Goal: Check status: Check status

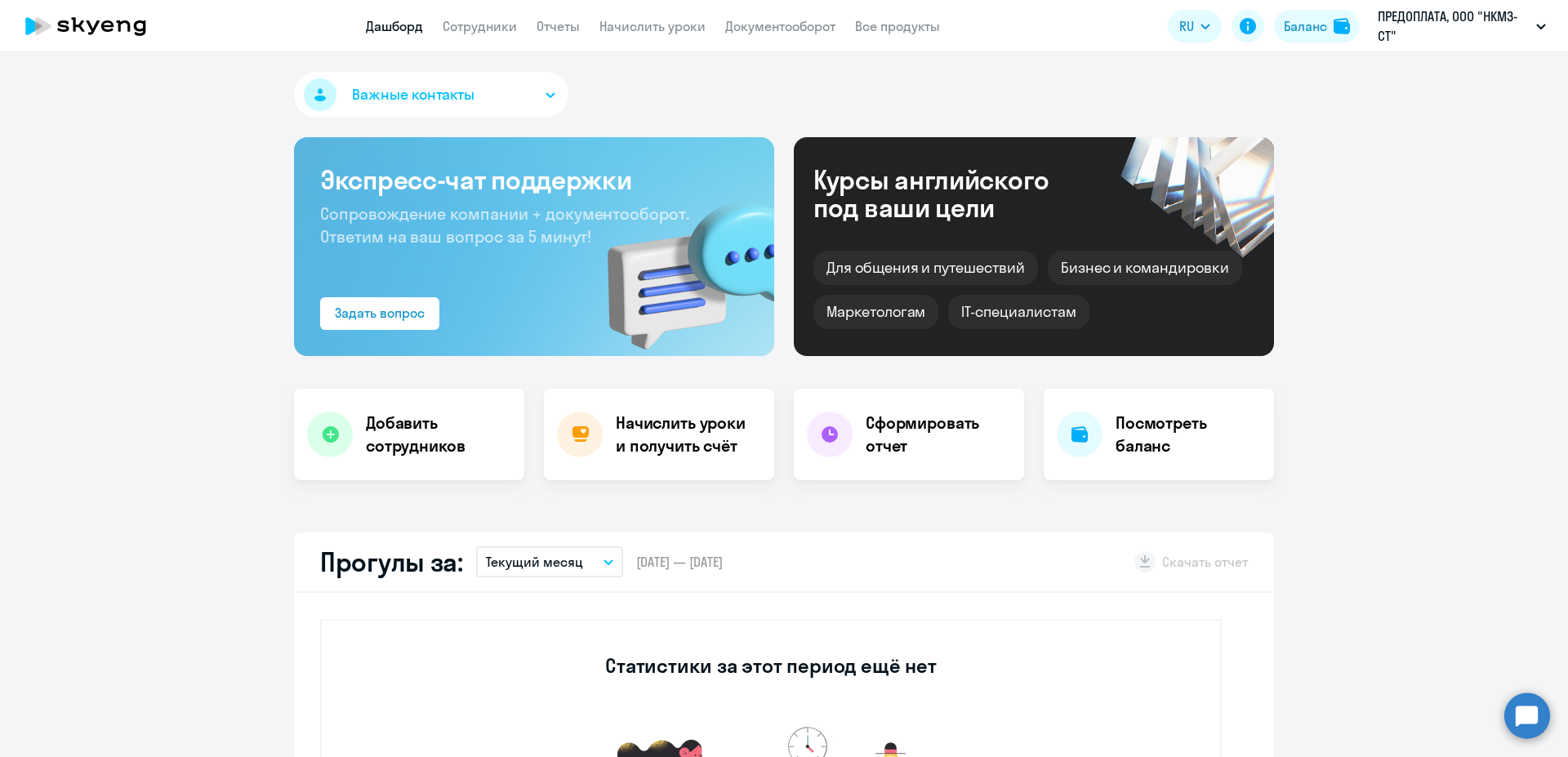
select select "30"
click at [379, 26] on link "Дашборд" at bounding box center [394, 26] width 58 height 17
click at [382, 24] on link "Дашборд" at bounding box center [394, 26] width 58 height 17
click at [495, 31] on link "Сотрудники" at bounding box center [480, 26] width 74 height 17
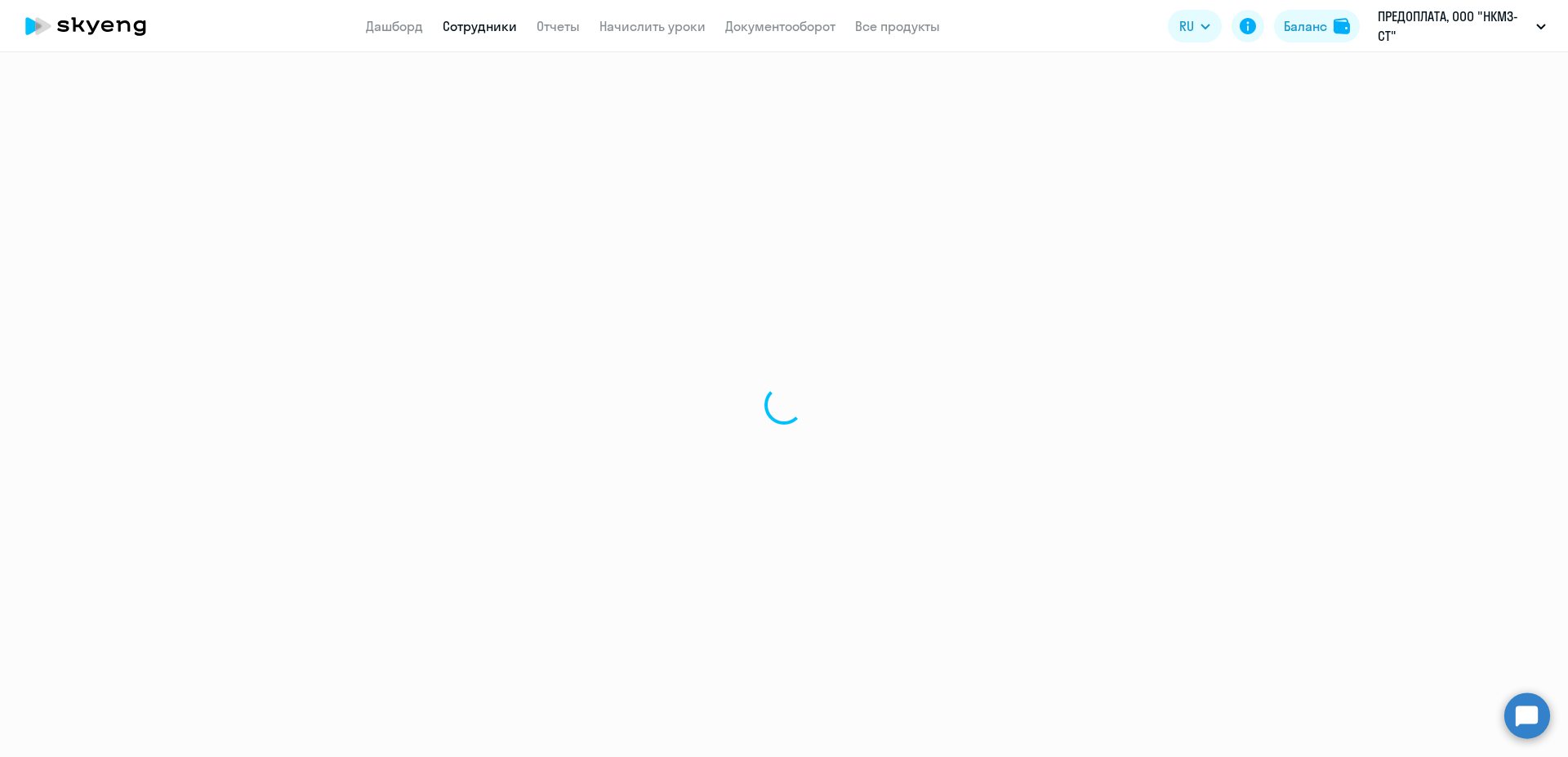
select select "30"
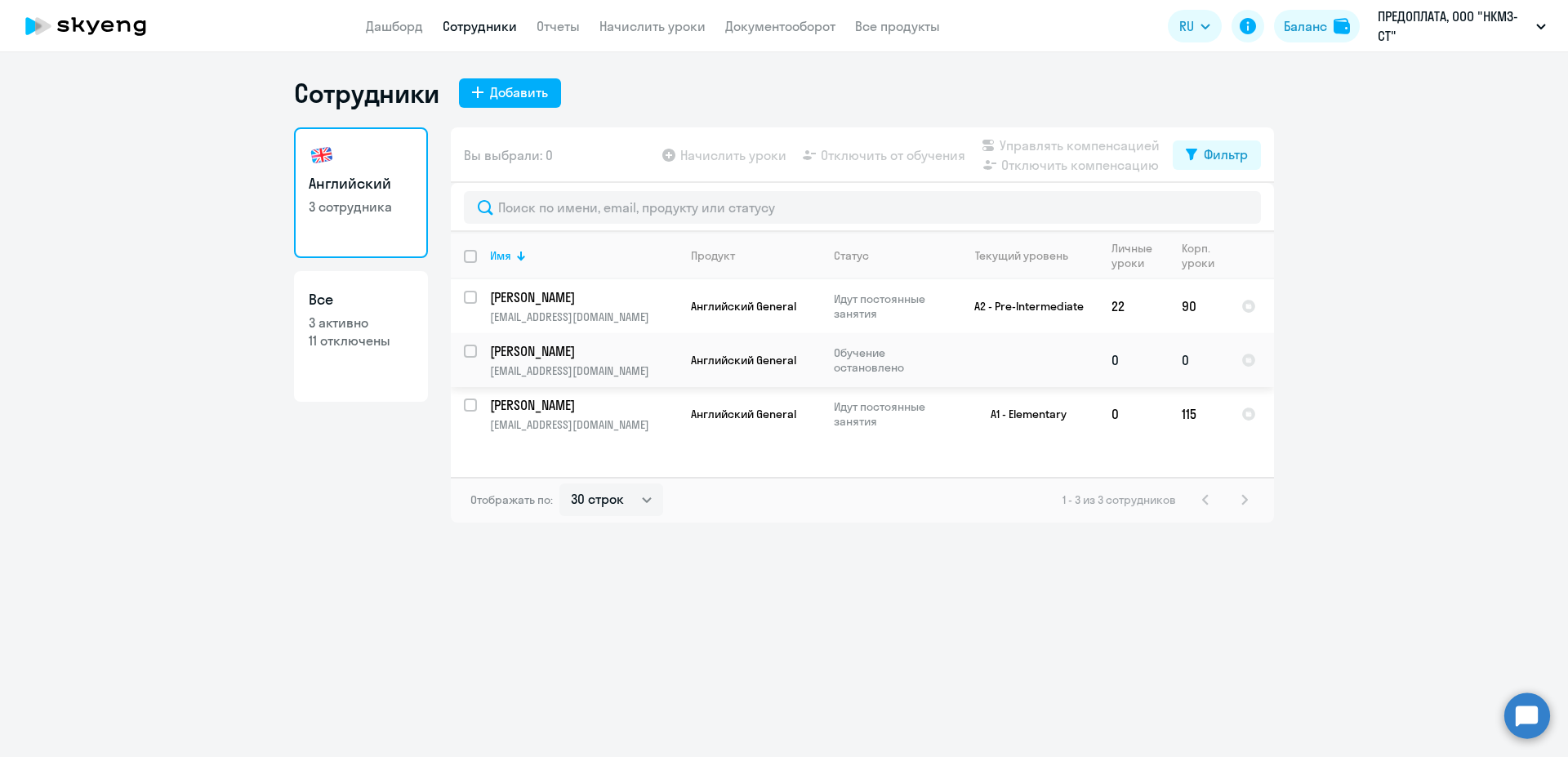
drag, startPoint x: 472, startPoint y: 352, endPoint x: 479, endPoint y: 378, distance: 26.9
click at [472, 353] on input "select row 42323665" at bounding box center [480, 361] width 32 height 32
click at [470, 351] on input "deselect row 42323665" at bounding box center [480, 361] width 32 height 32
checkbox input "false"
click at [1540, 23] on button "ПРЕДОПЛАТА, ООО "НКМЗ-СТ"" at bounding box center [1462, 26] width 185 height 39
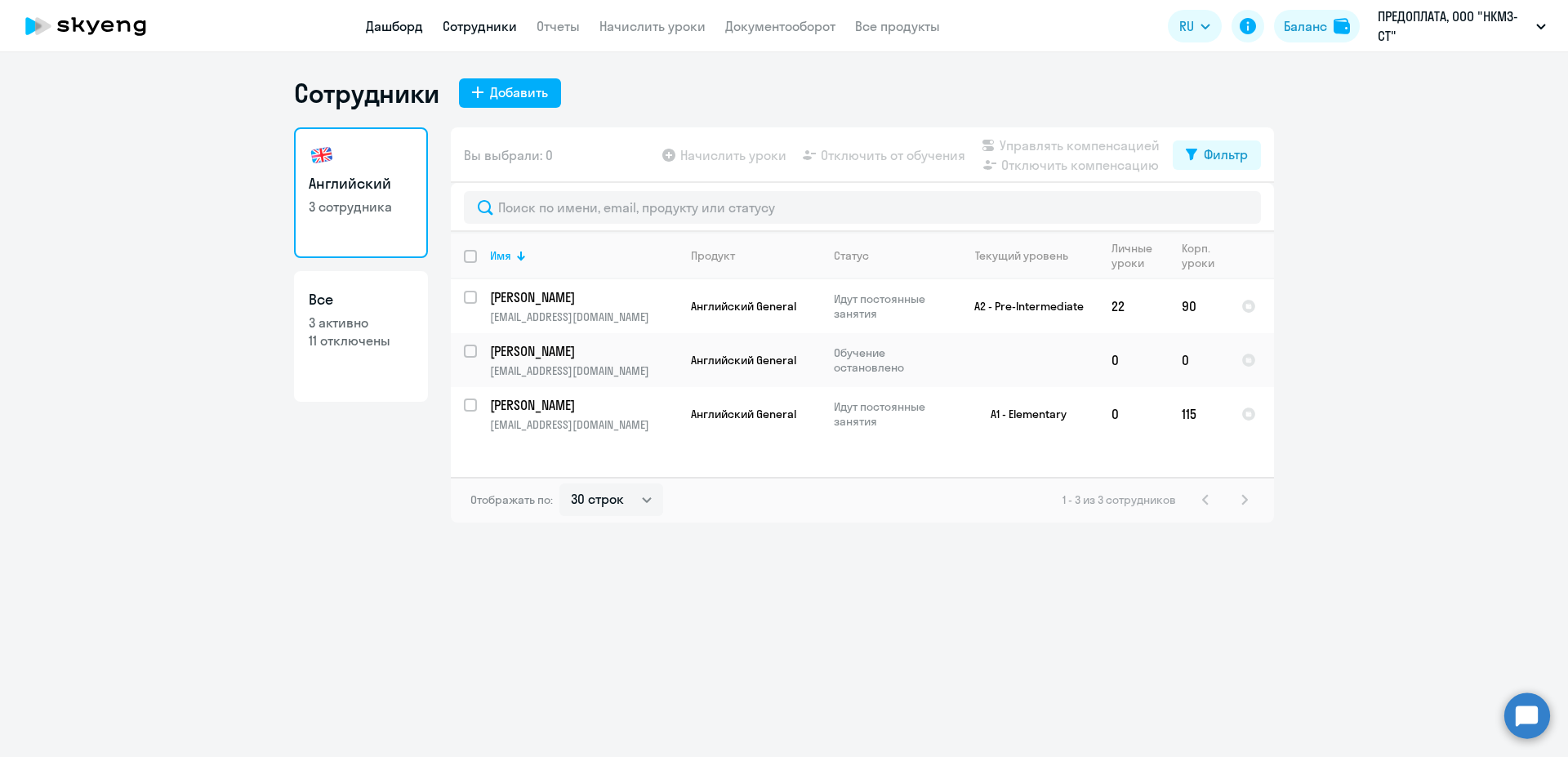
click at [398, 26] on link "Дашборд" at bounding box center [394, 26] width 58 height 17
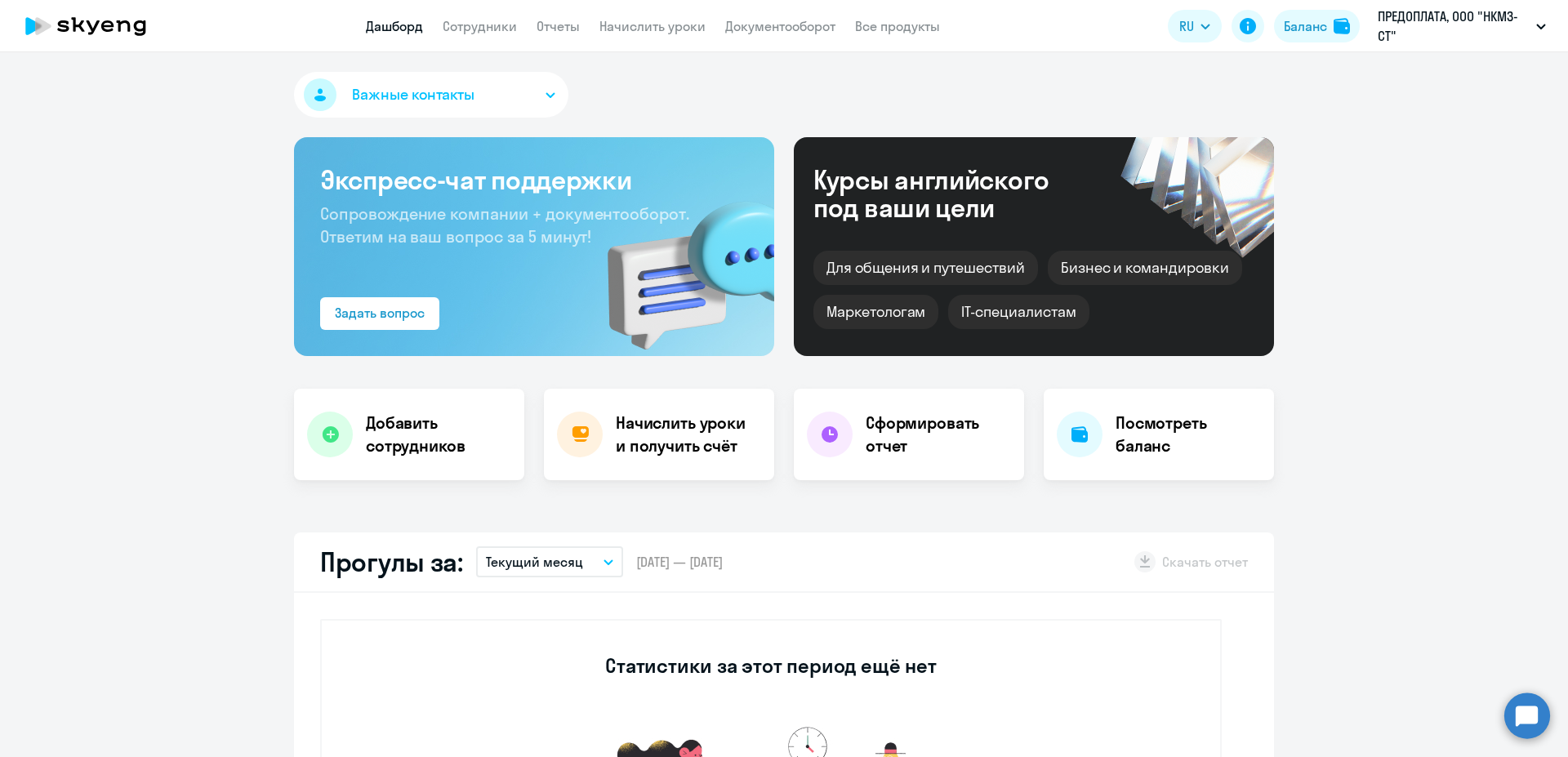
select select "30"
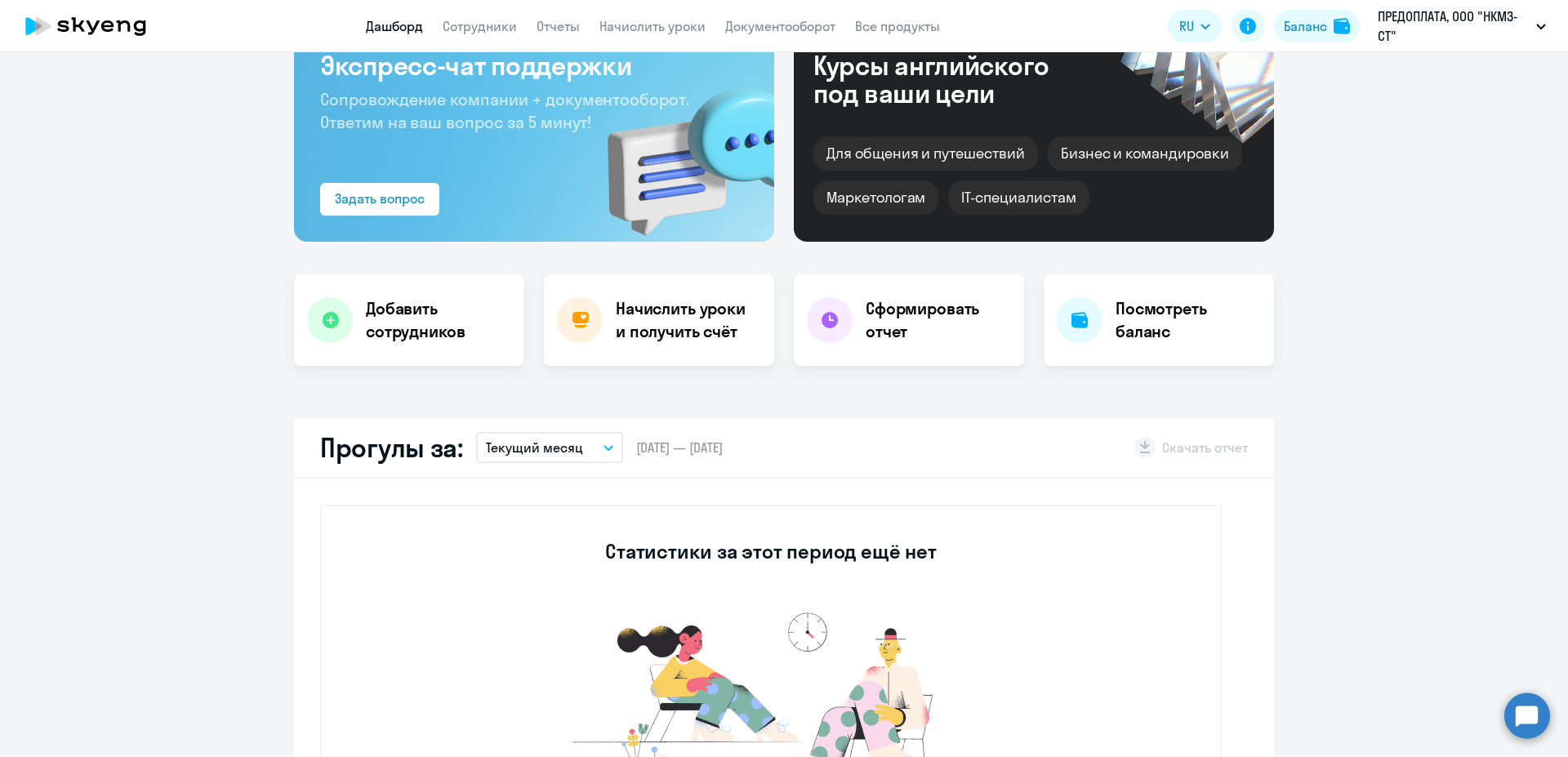
scroll to position [206, 0]
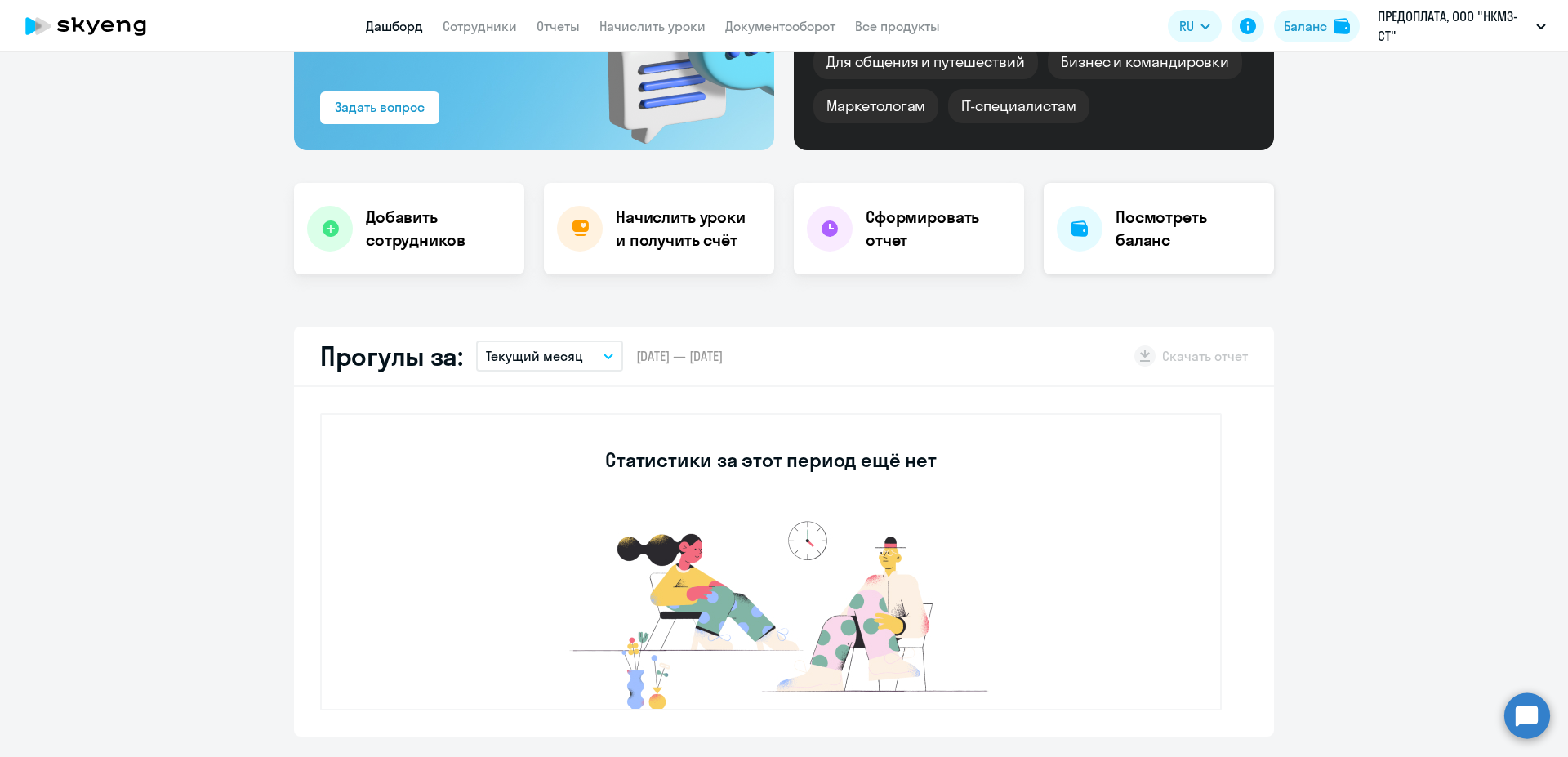
click at [1142, 235] on h4 "Посмотреть баланс" at bounding box center [1189, 228] width 146 height 45
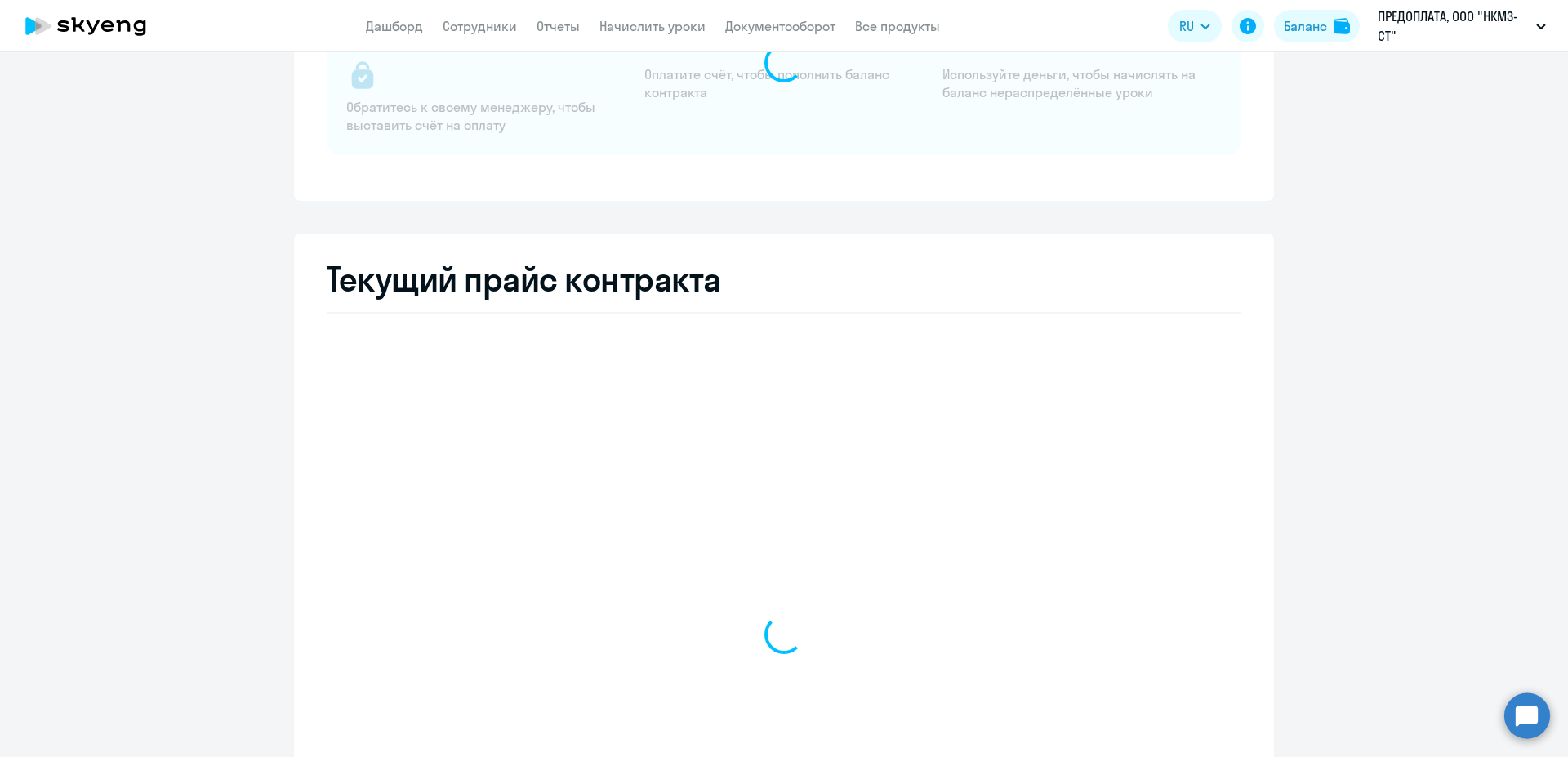
select select "english_adult_not_native_speaker"
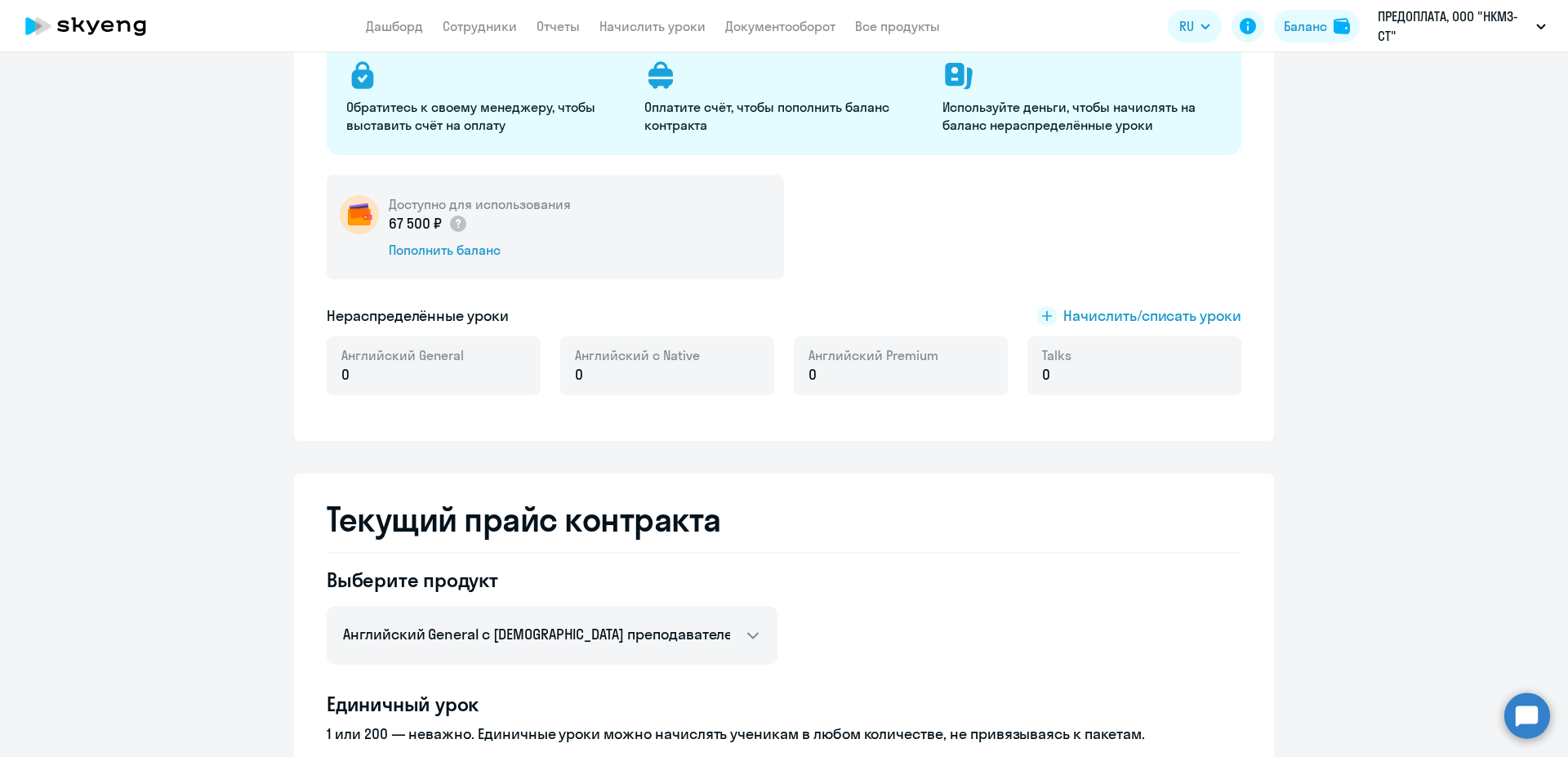
scroll to position [0, 0]
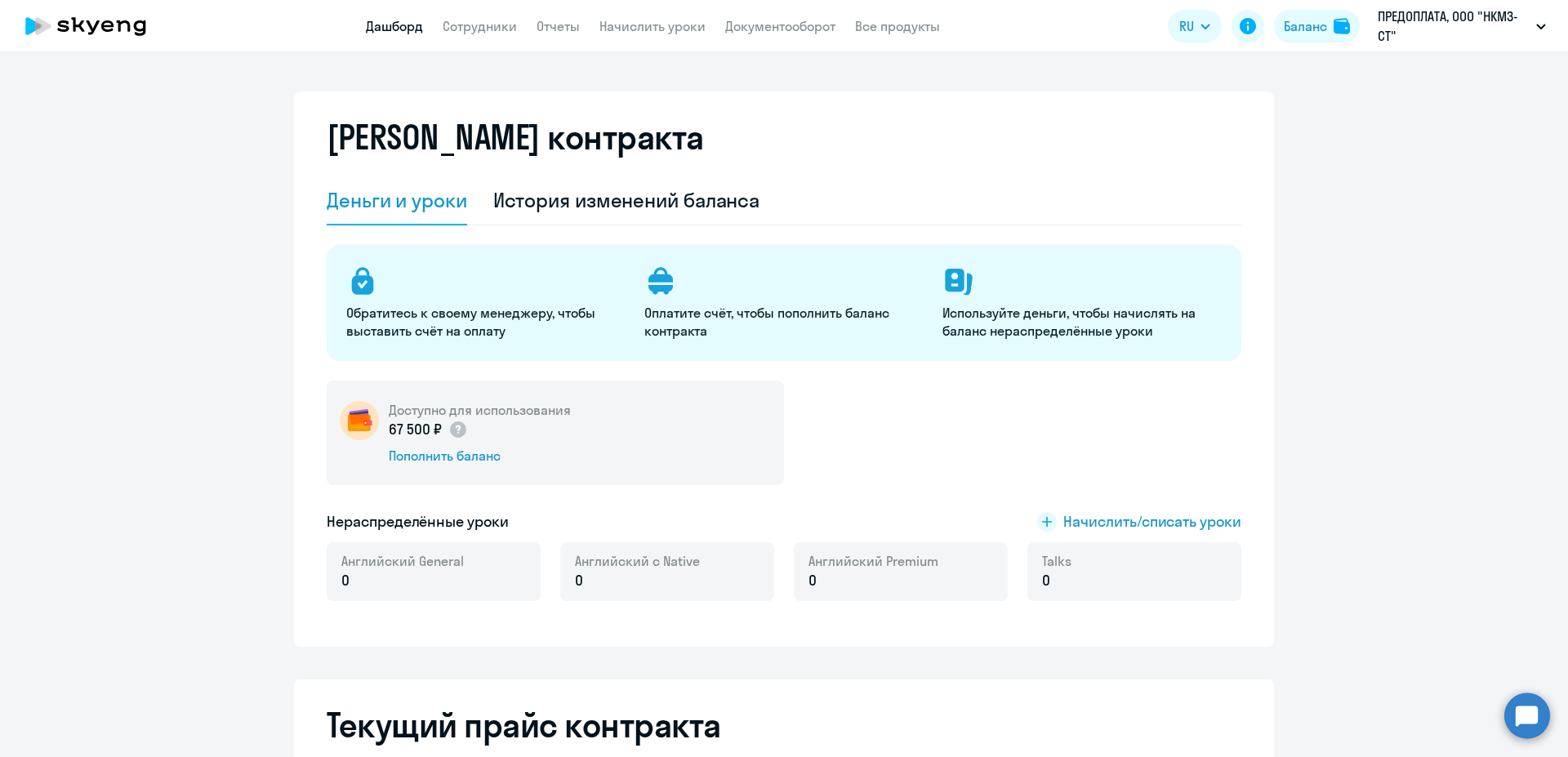
click at [409, 31] on link "Дашборд" at bounding box center [394, 26] width 58 height 17
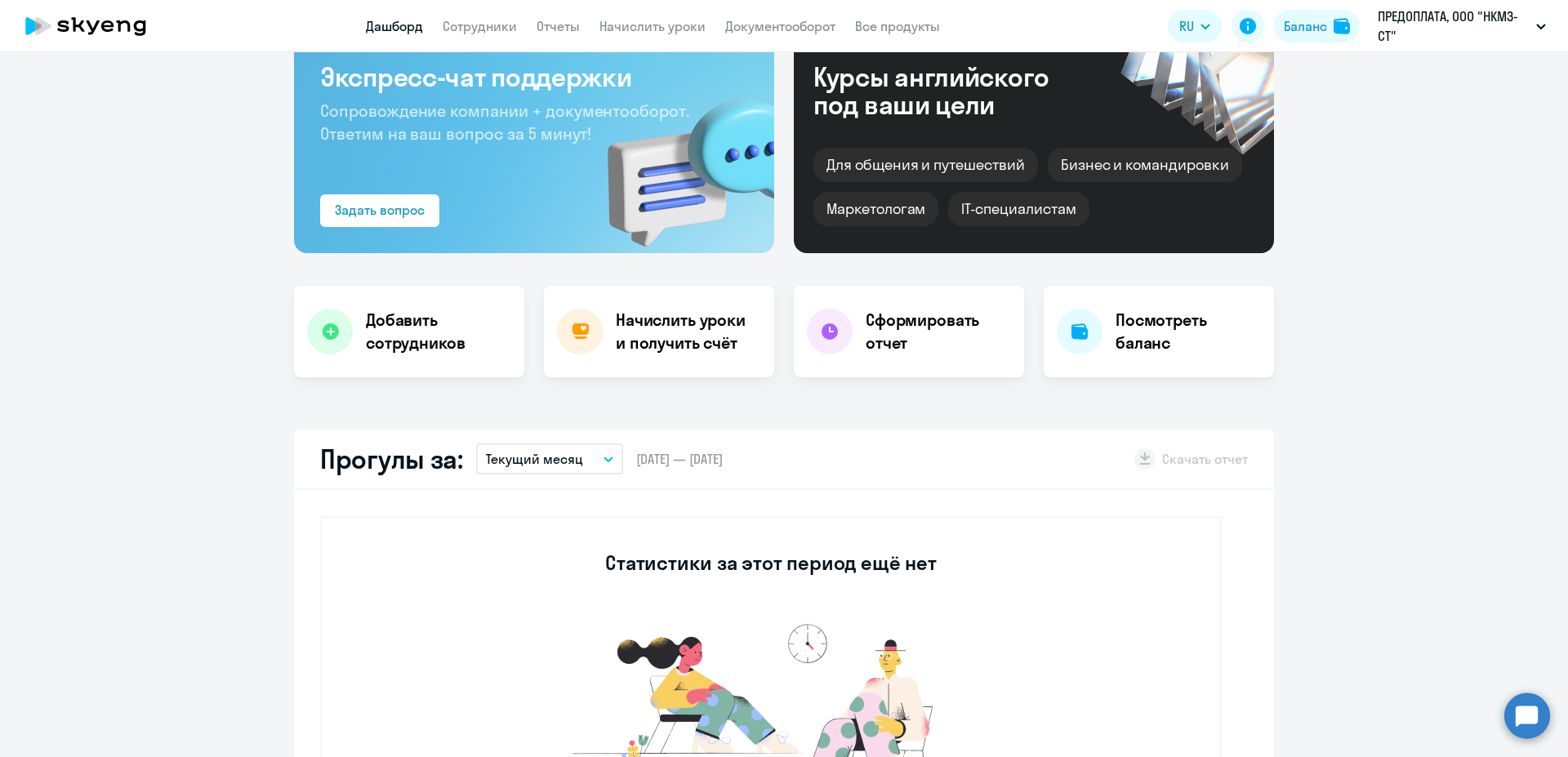
select select "30"
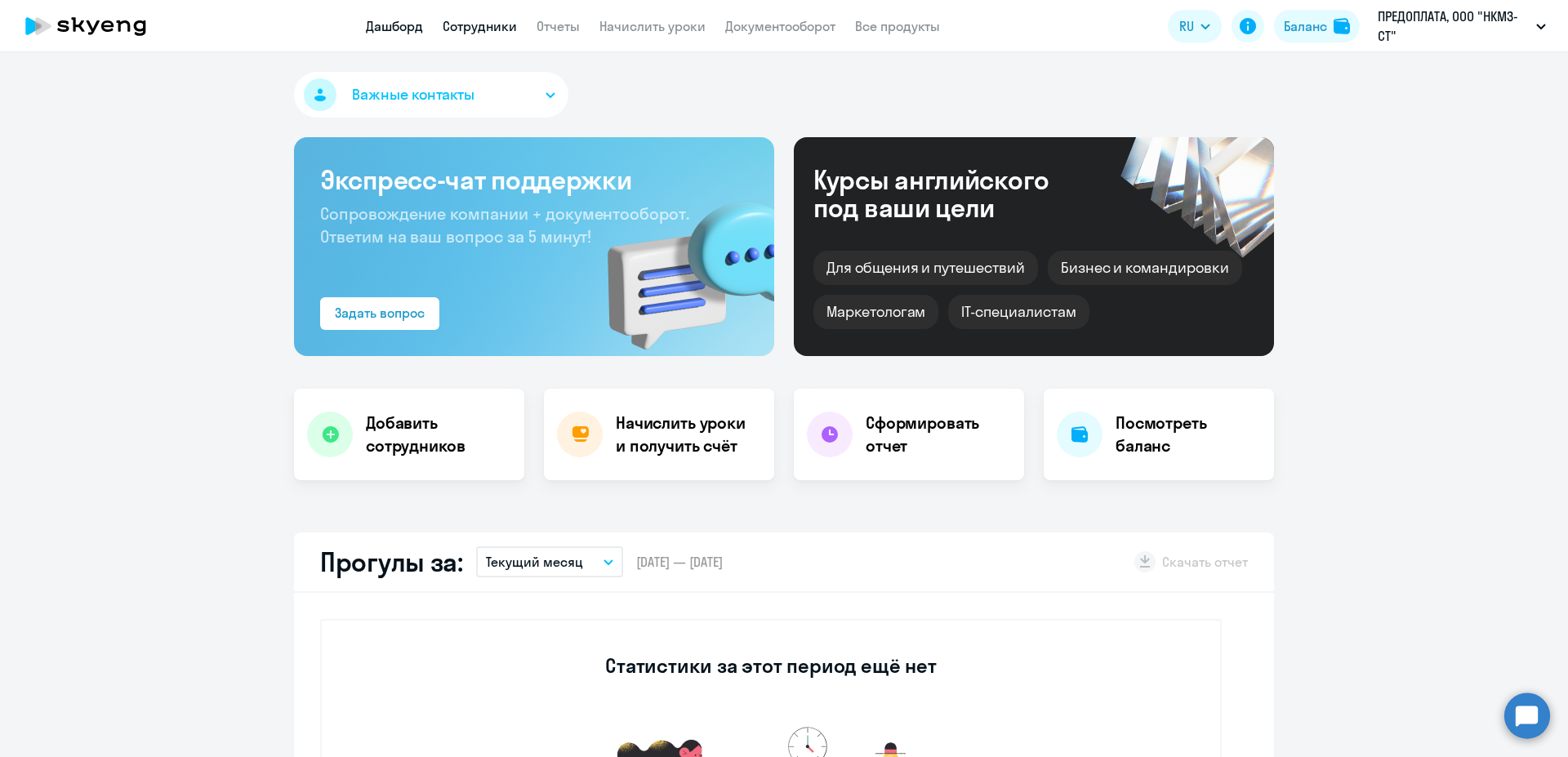
click at [486, 26] on link "Сотрудники" at bounding box center [480, 26] width 74 height 17
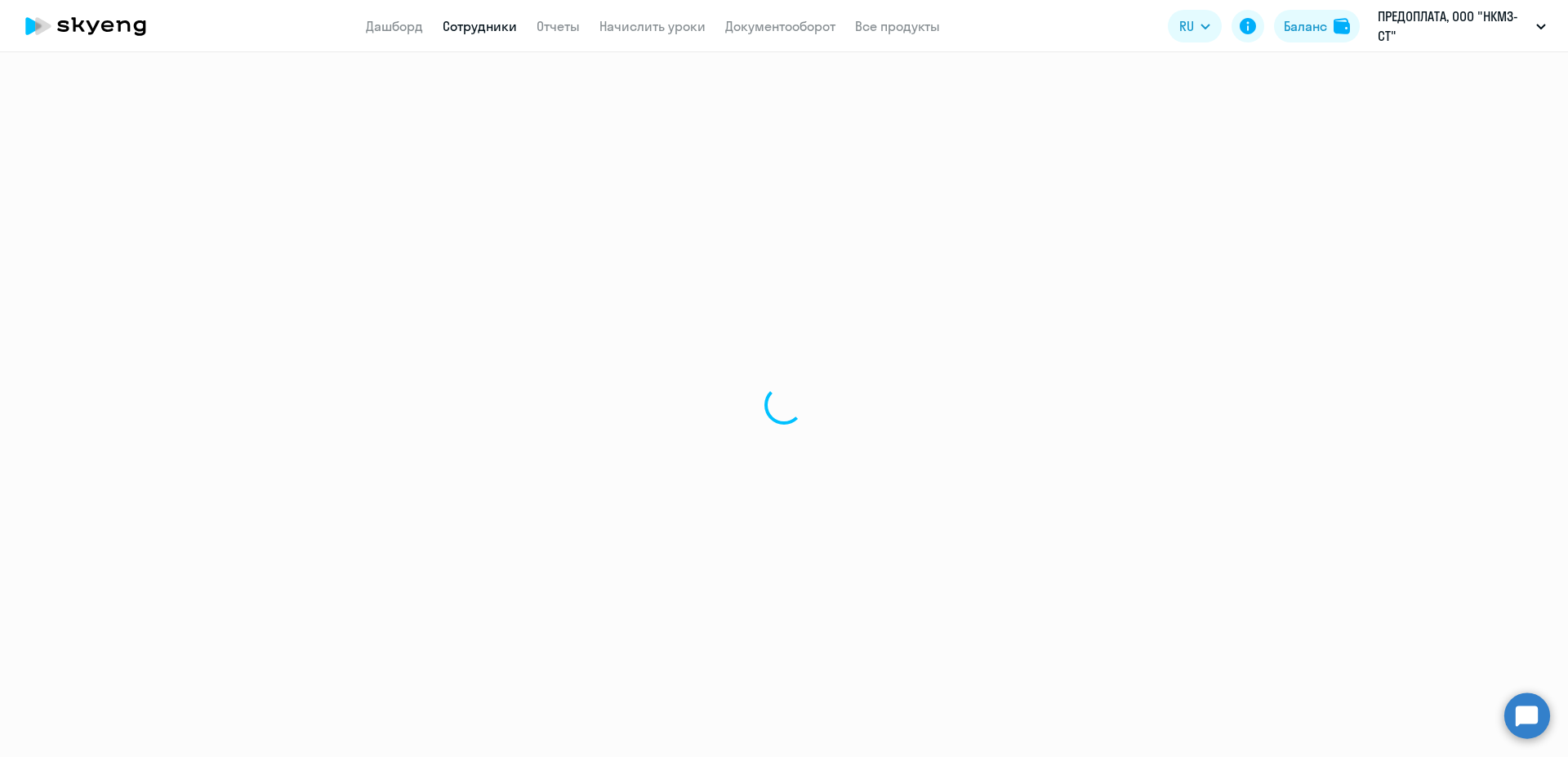
select select "30"
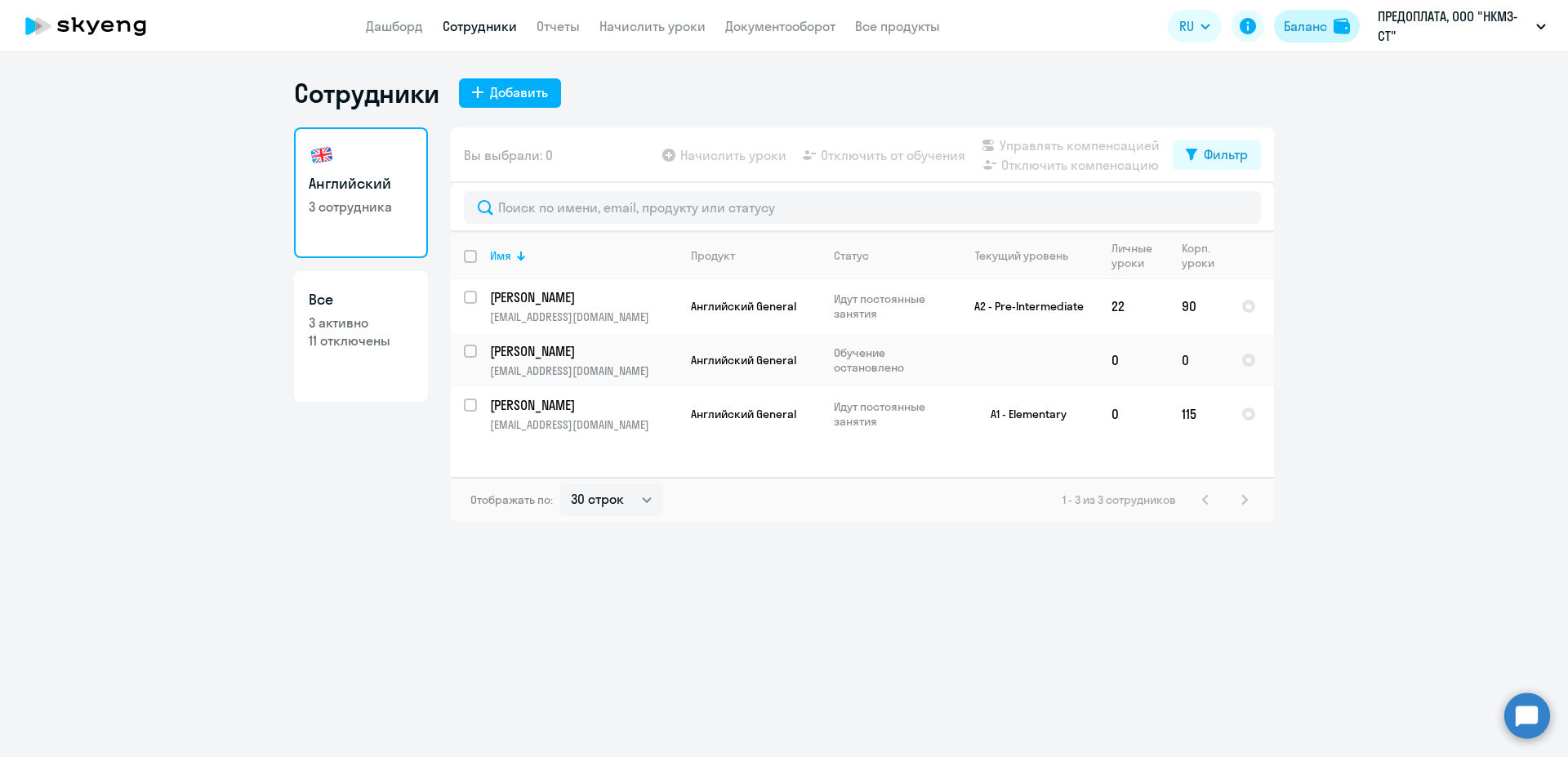
click at [1299, 26] on div "Баланс" at bounding box center [1305, 26] width 44 height 19
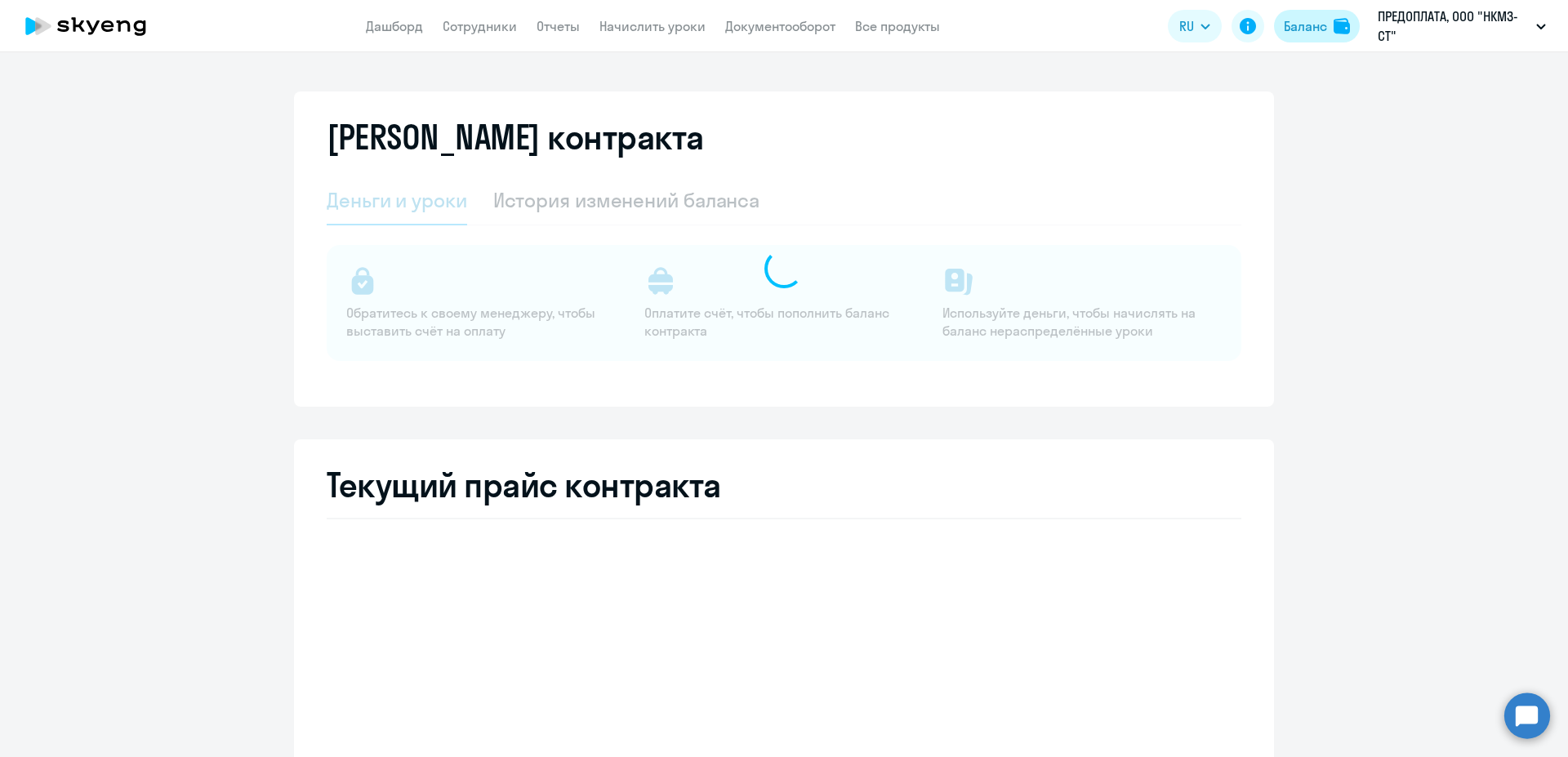
select select "english_adult_not_native_speaker"
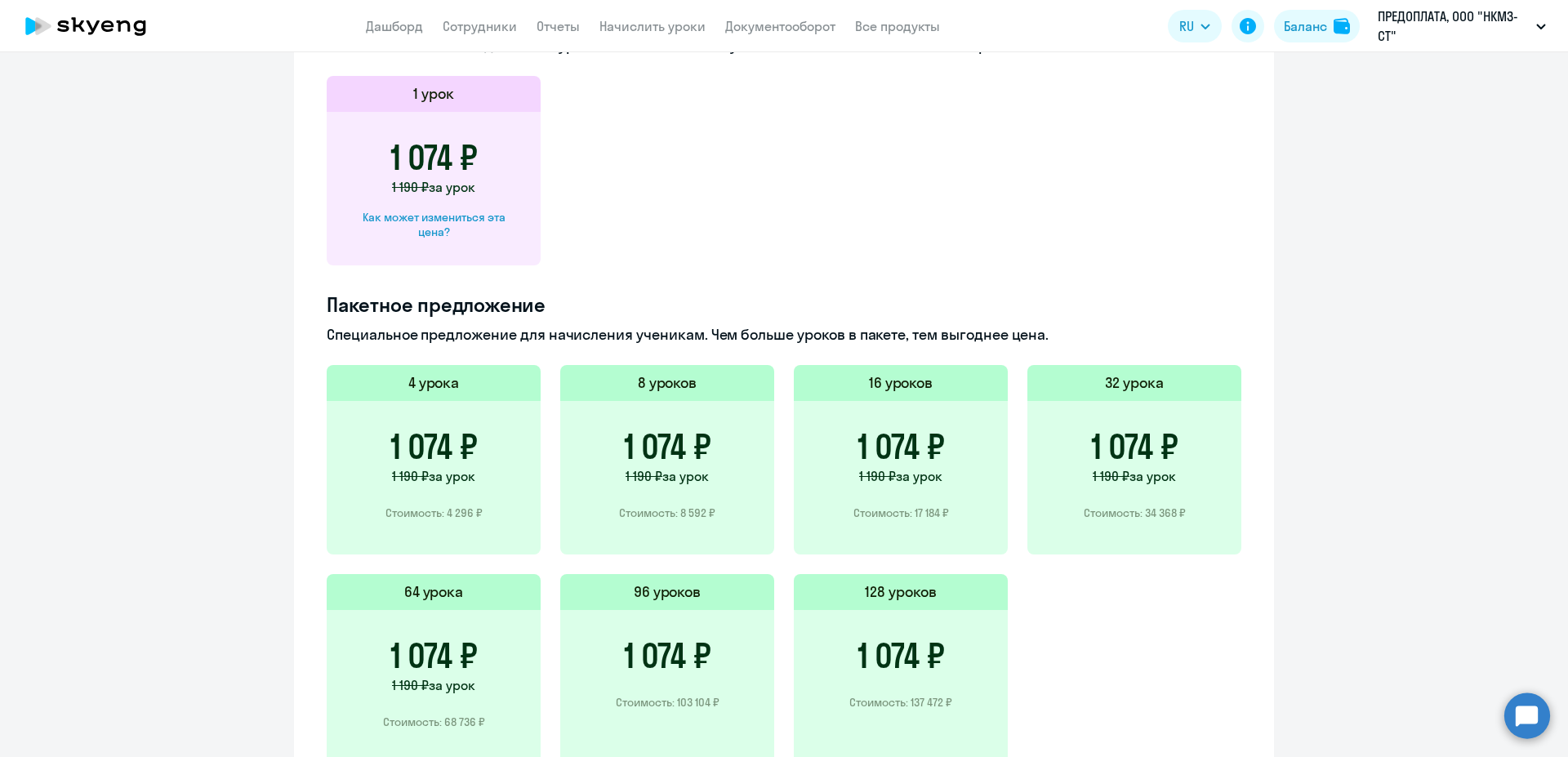
scroll to position [1002, 0]
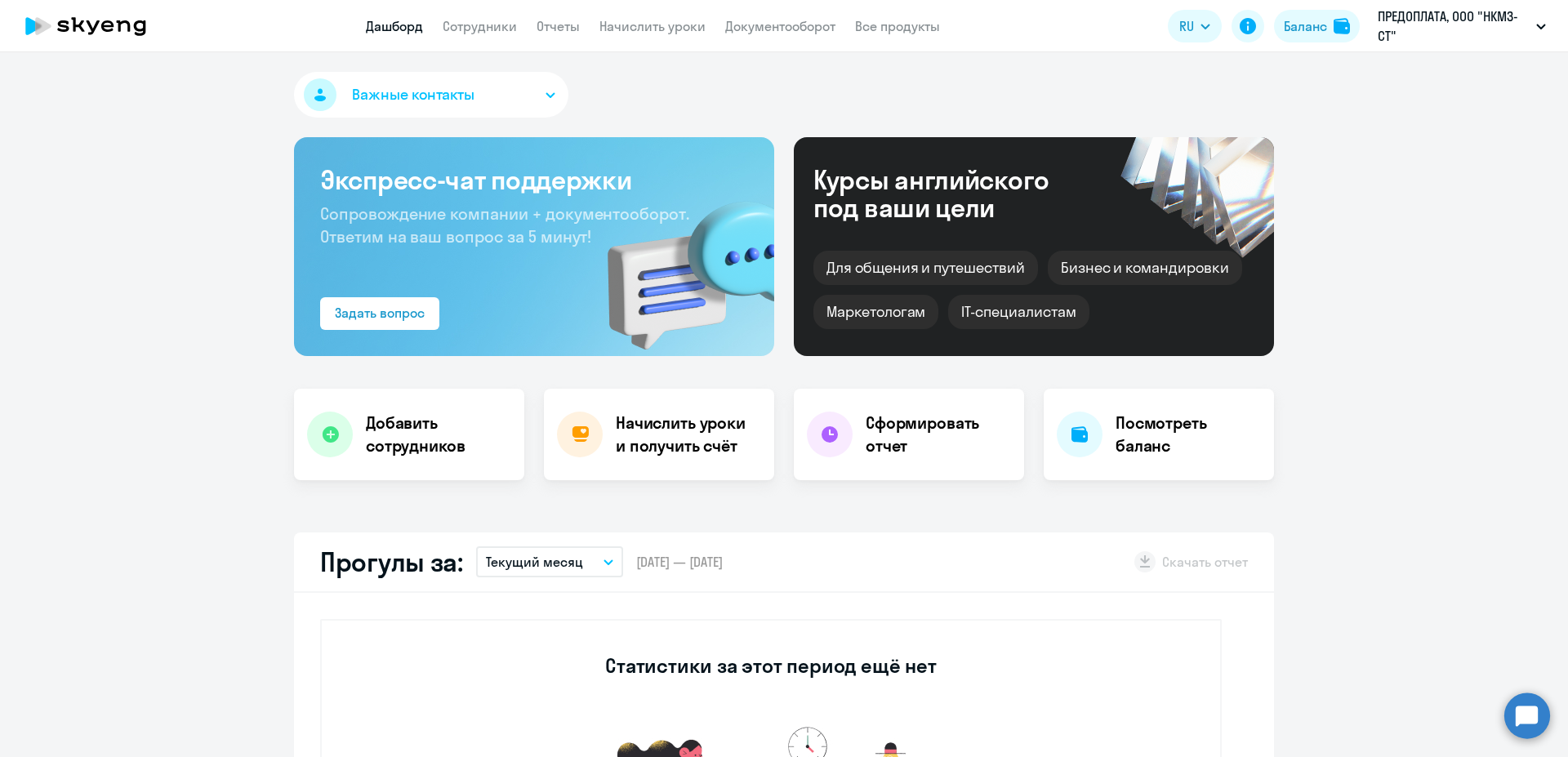
select select "30"
click at [1137, 439] on h4 "Посмотреть баланс" at bounding box center [1189, 434] width 146 height 45
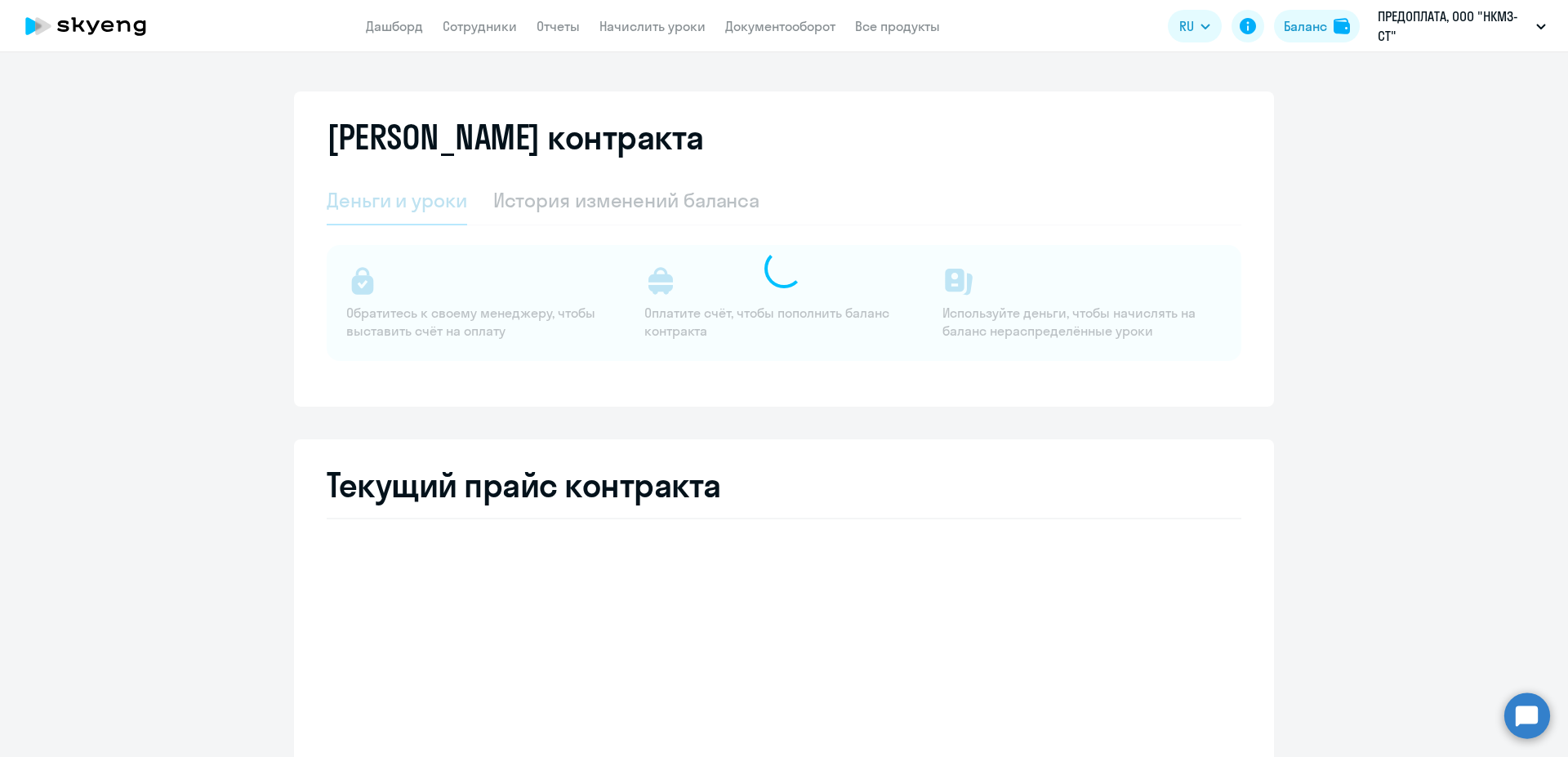
select select "english_adult_not_native_speaker"
